Goal: Task Accomplishment & Management: Manage account settings

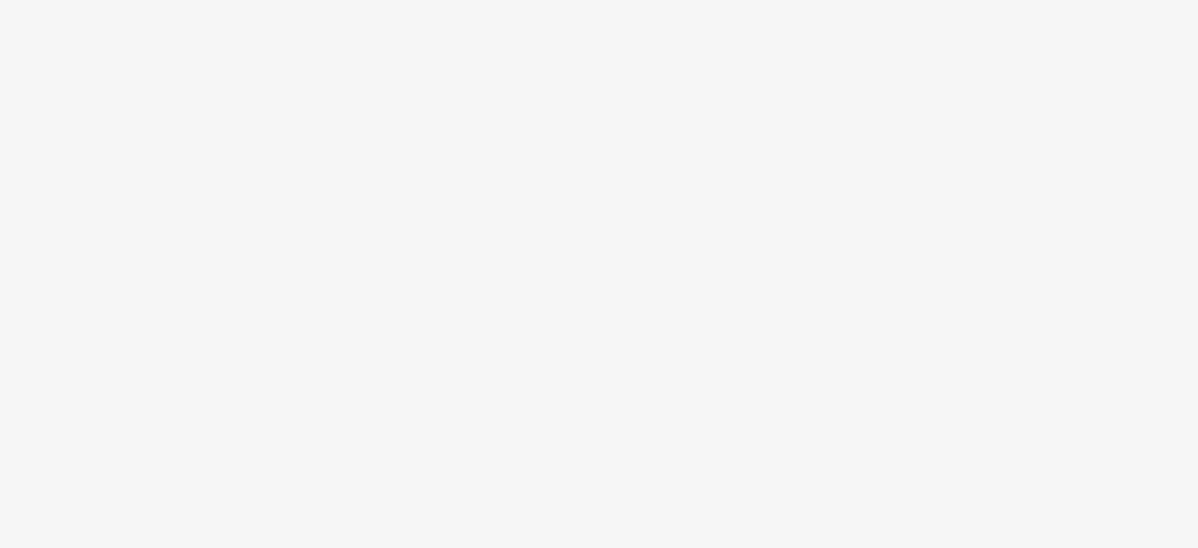
click at [534, 346] on body at bounding box center [599, 274] width 1198 height 548
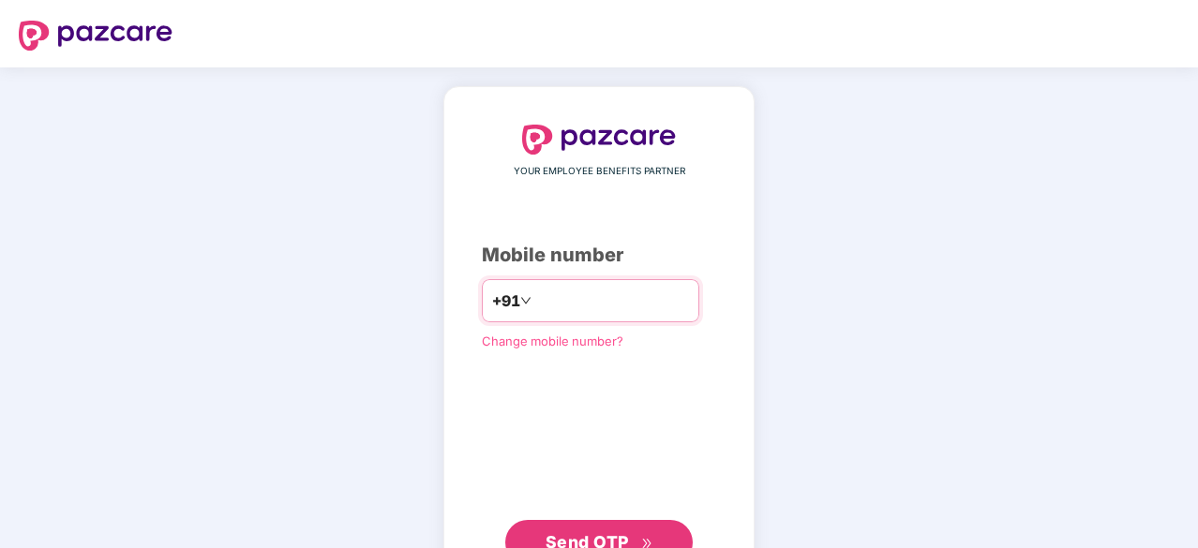
type input "**********"
click at [578, 527] on button "Send OTP" at bounding box center [598, 540] width 187 height 45
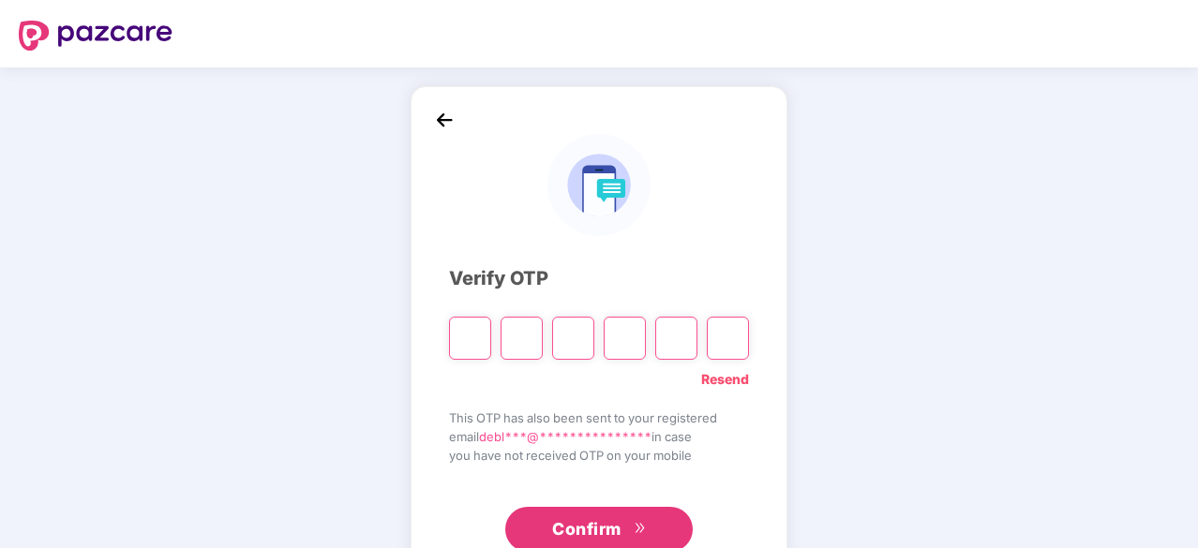
type input "*"
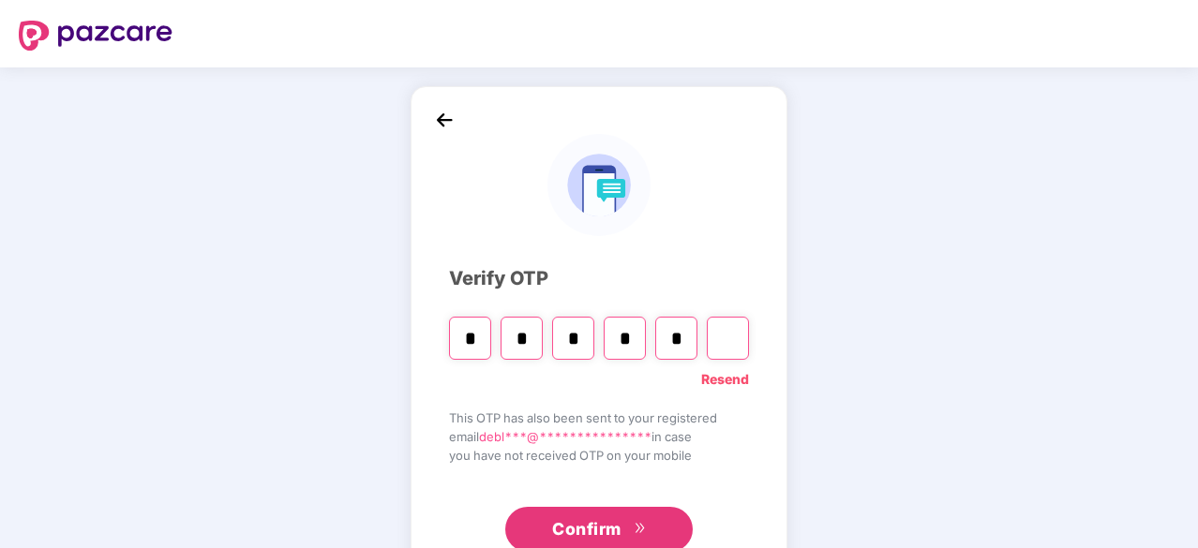
type input "*"
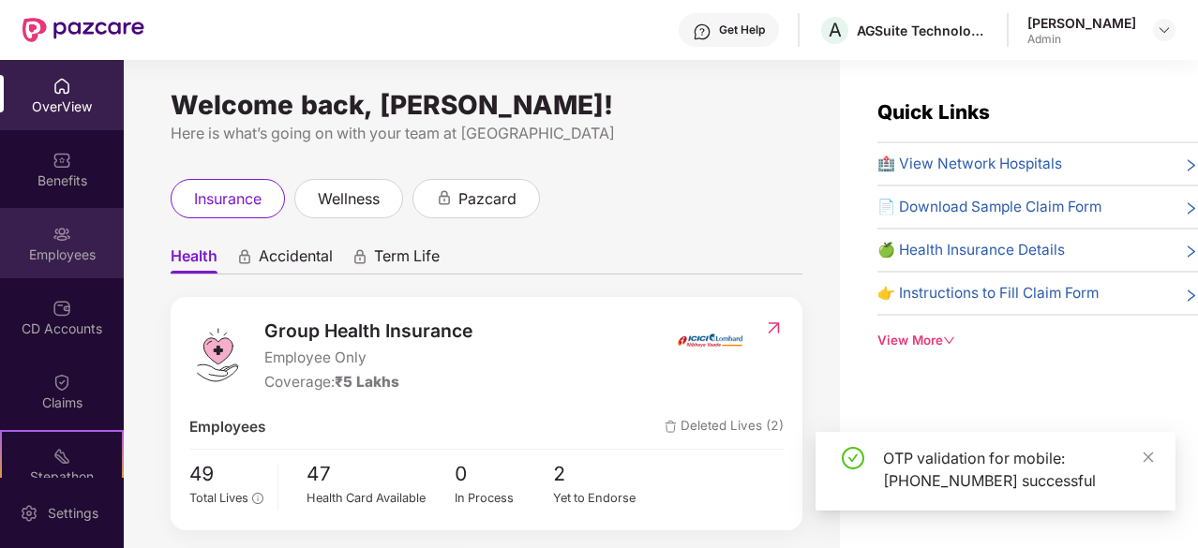
click at [64, 247] on div "Employees" at bounding box center [62, 255] width 124 height 19
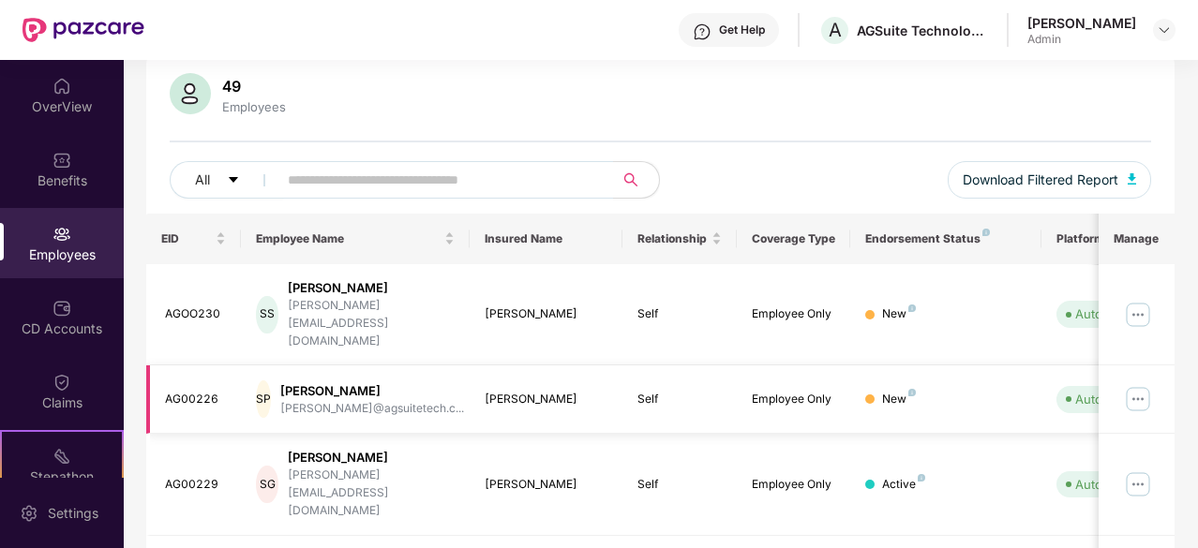
scroll to position [137, 0]
click at [1147, 383] on img at bounding box center [1138, 398] width 30 height 30
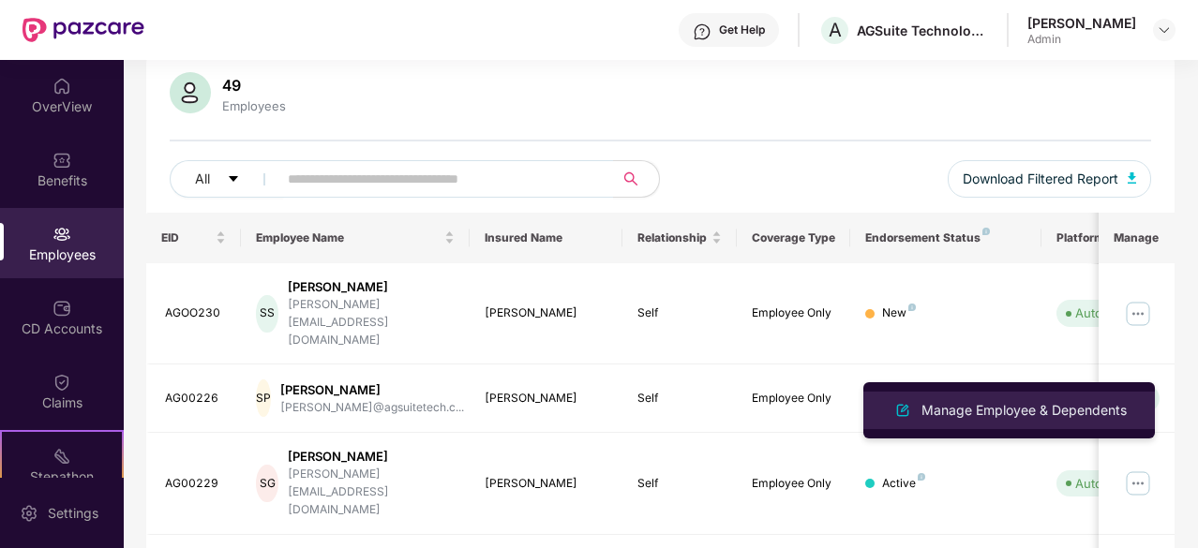
click at [1078, 402] on div "Manage Employee & Dependents" at bounding box center [1024, 410] width 213 height 21
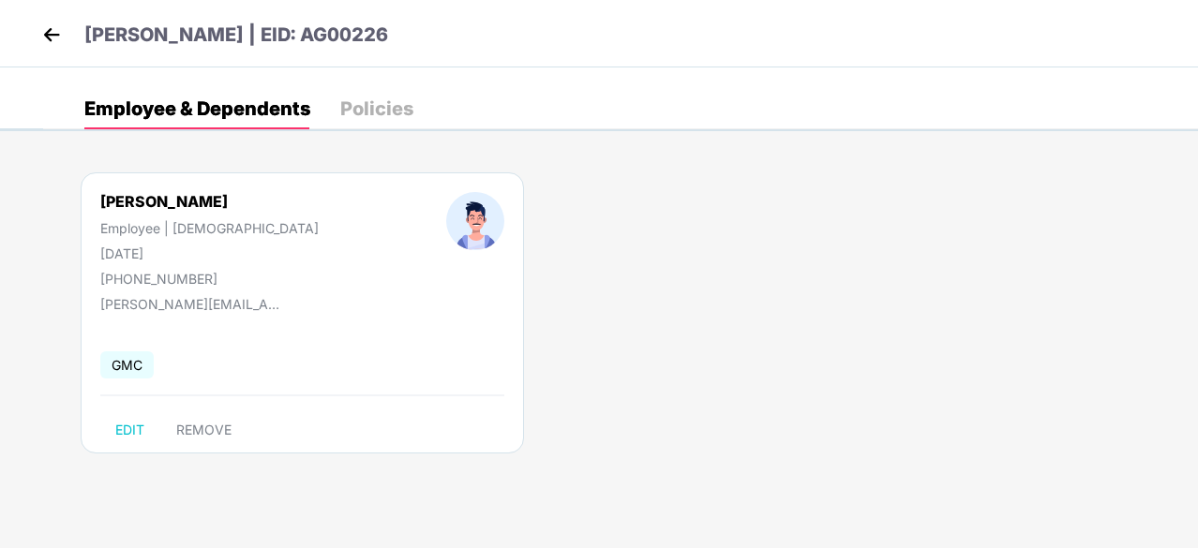
click at [52, 35] on img at bounding box center [51, 35] width 28 height 28
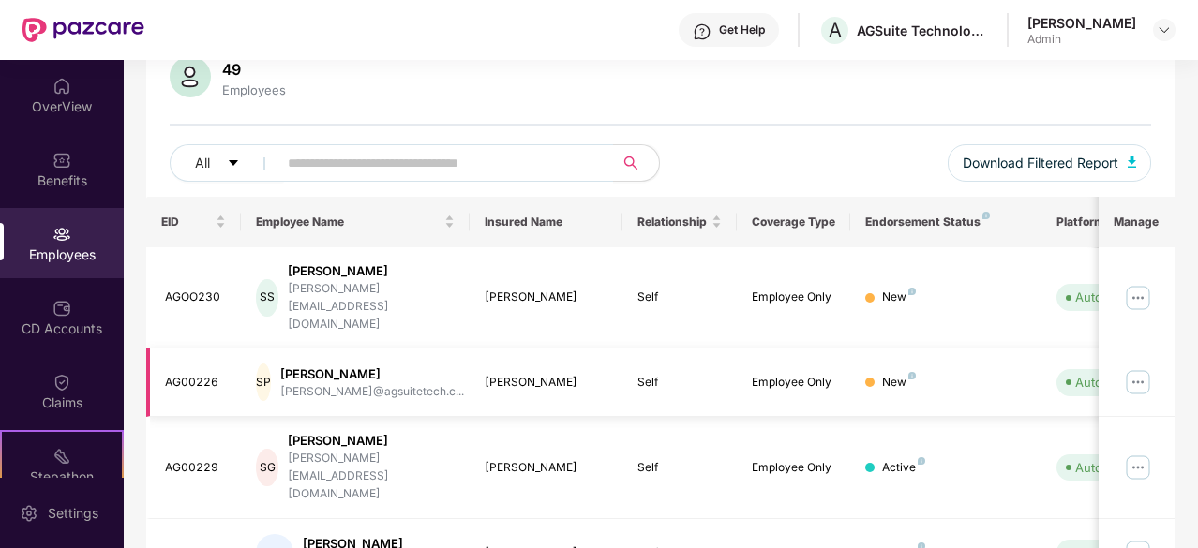
scroll to position [168, 0]
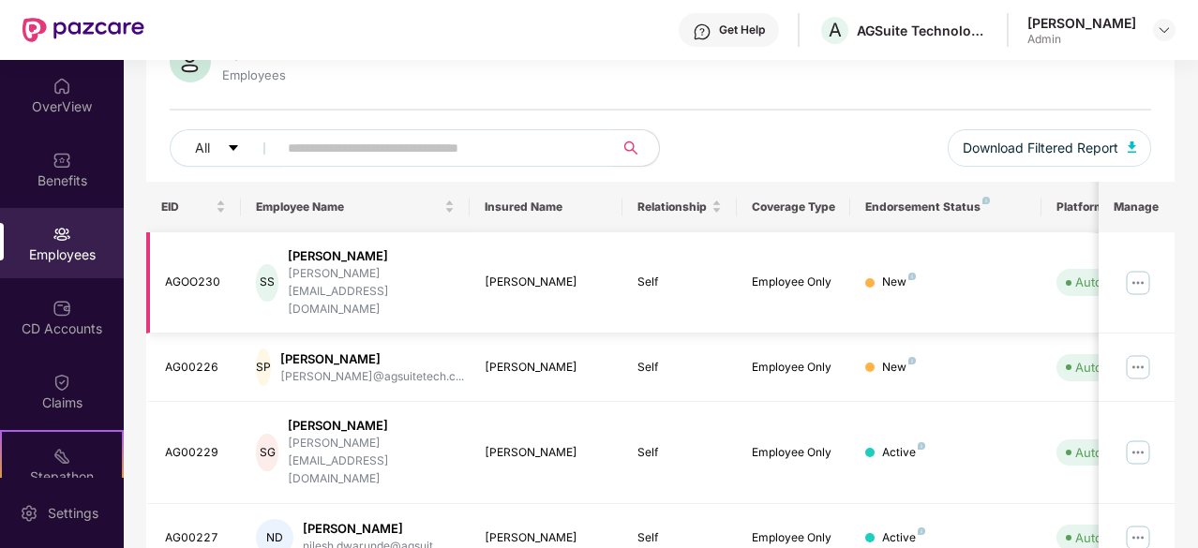
click at [1138, 268] on img at bounding box center [1138, 283] width 30 height 30
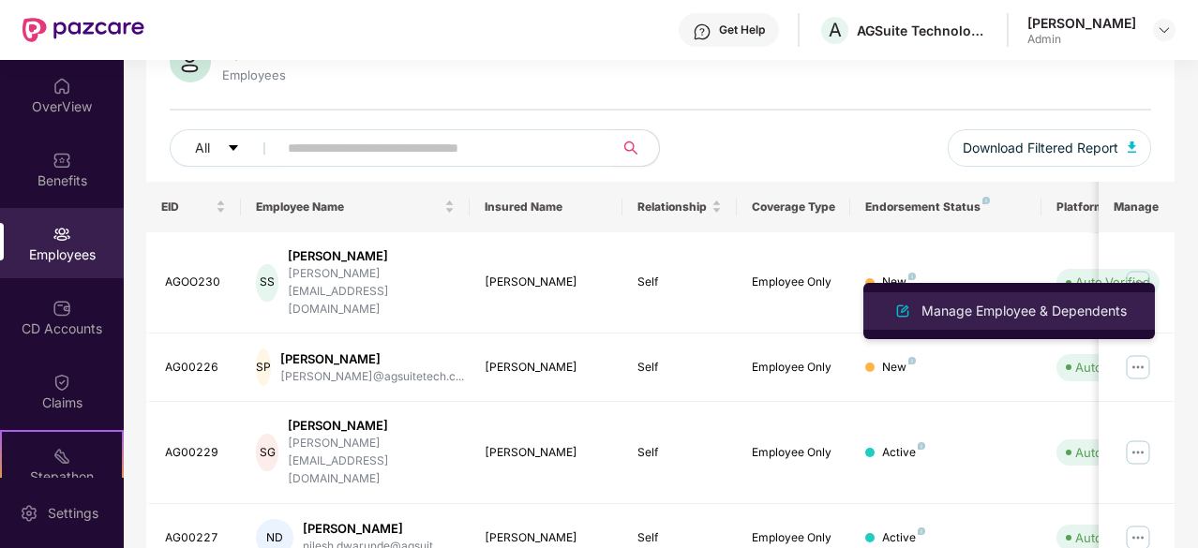
click at [1047, 303] on div "Manage Employee & Dependents" at bounding box center [1024, 311] width 213 height 21
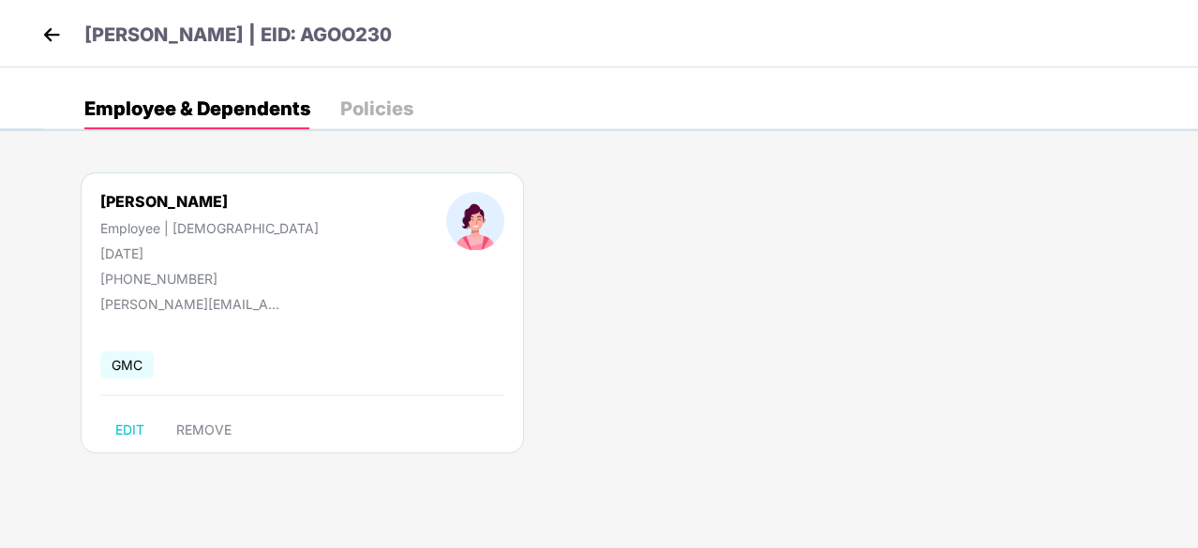
click at [370, 117] on div "Policies" at bounding box center [376, 108] width 73 height 19
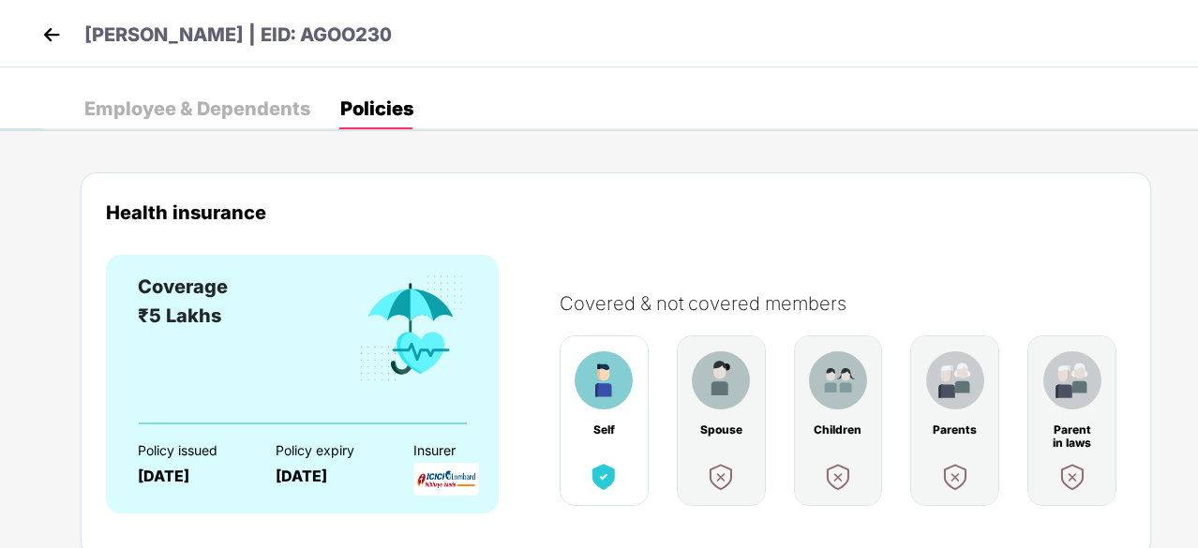
click at [285, 117] on div "Employee & Dependents" at bounding box center [197, 108] width 226 height 19
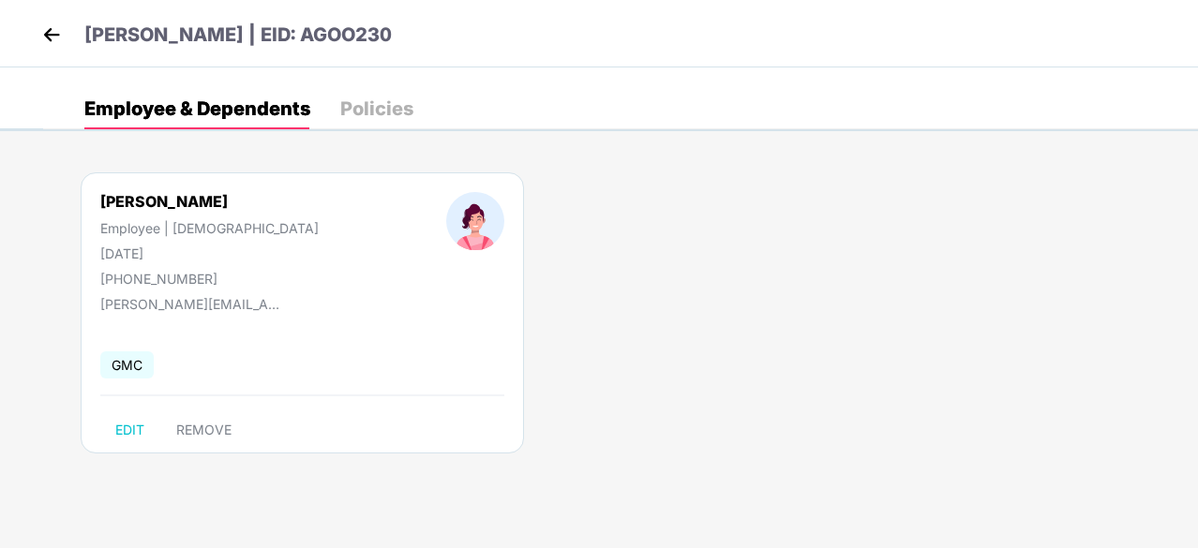
click at [48, 43] on img at bounding box center [51, 35] width 28 height 28
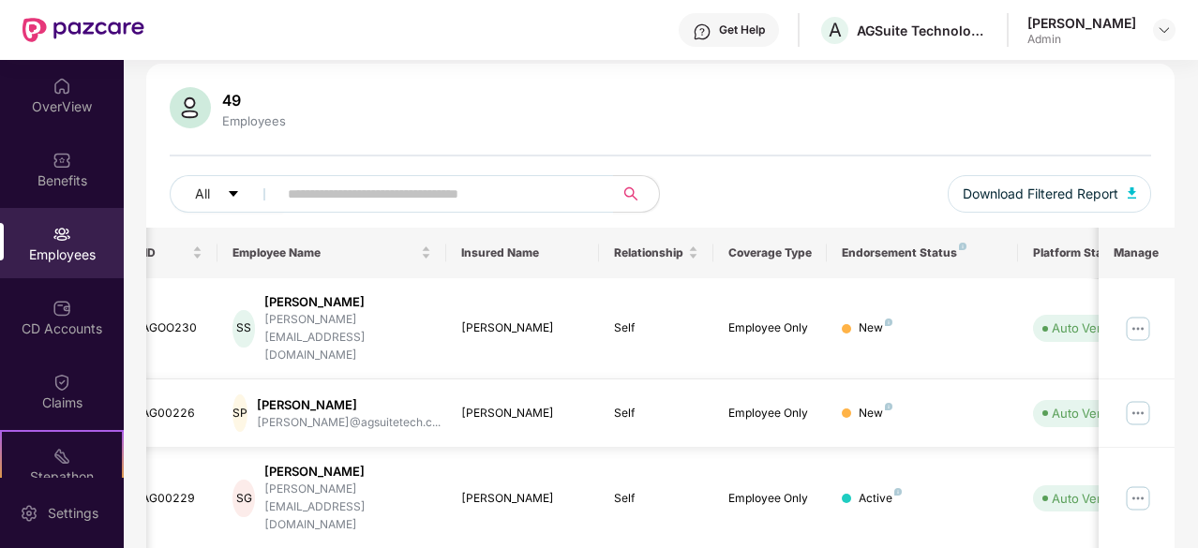
scroll to position [141, 0]
